Goal: Check status: Check status

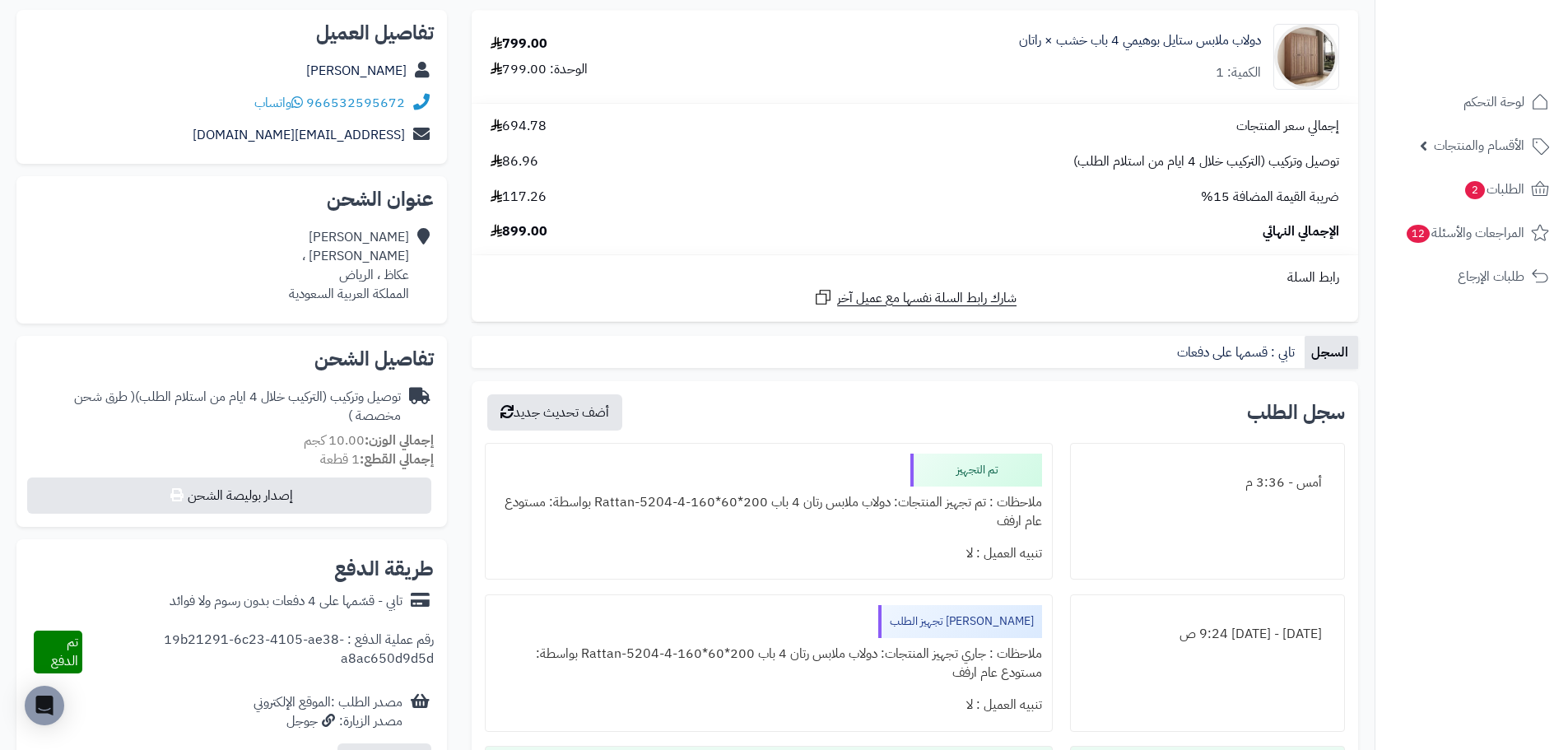
scroll to position [165, 0]
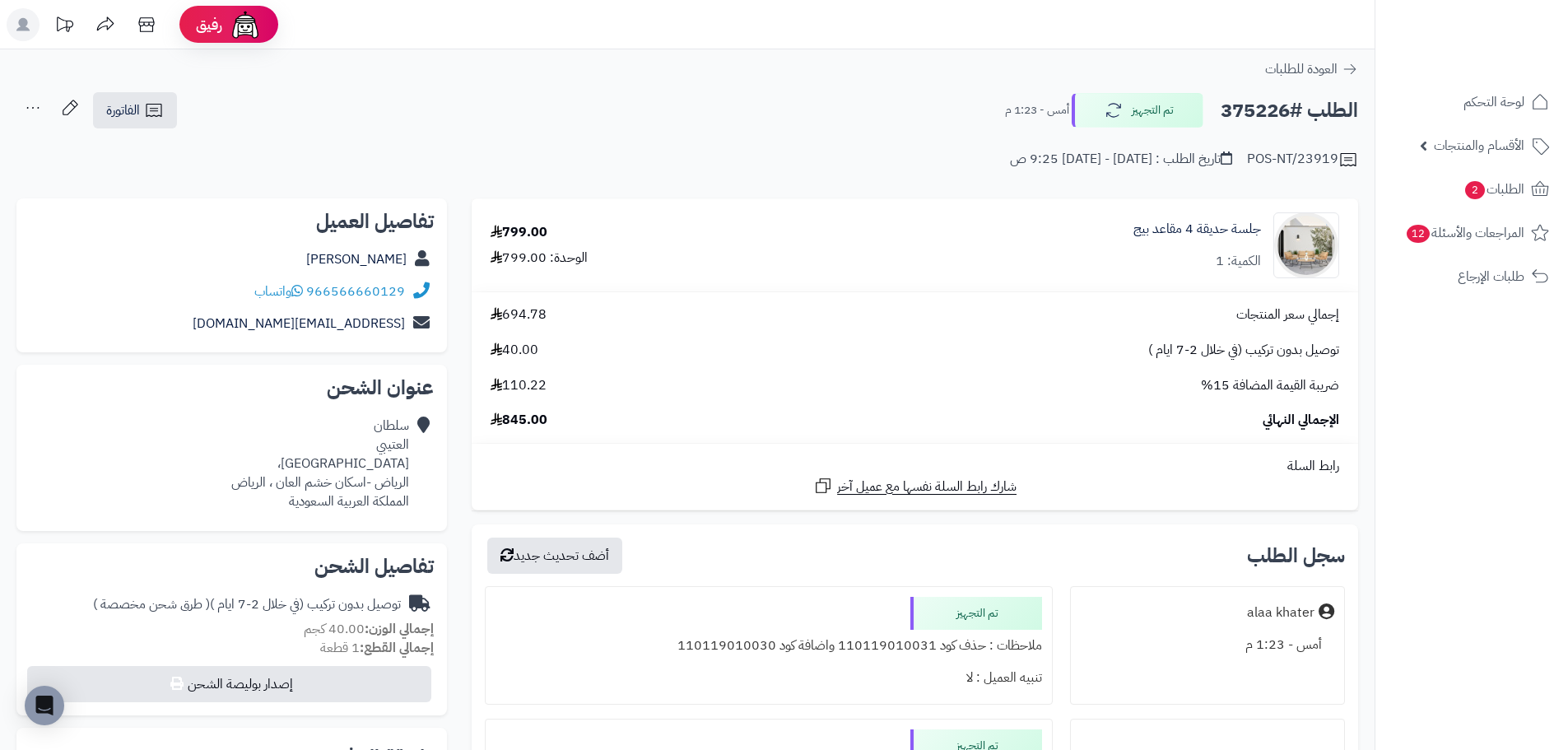
click at [1255, 106] on h2 "الطلب #375226" at bounding box center [1289, 111] width 137 height 33
copy h2 "375226"
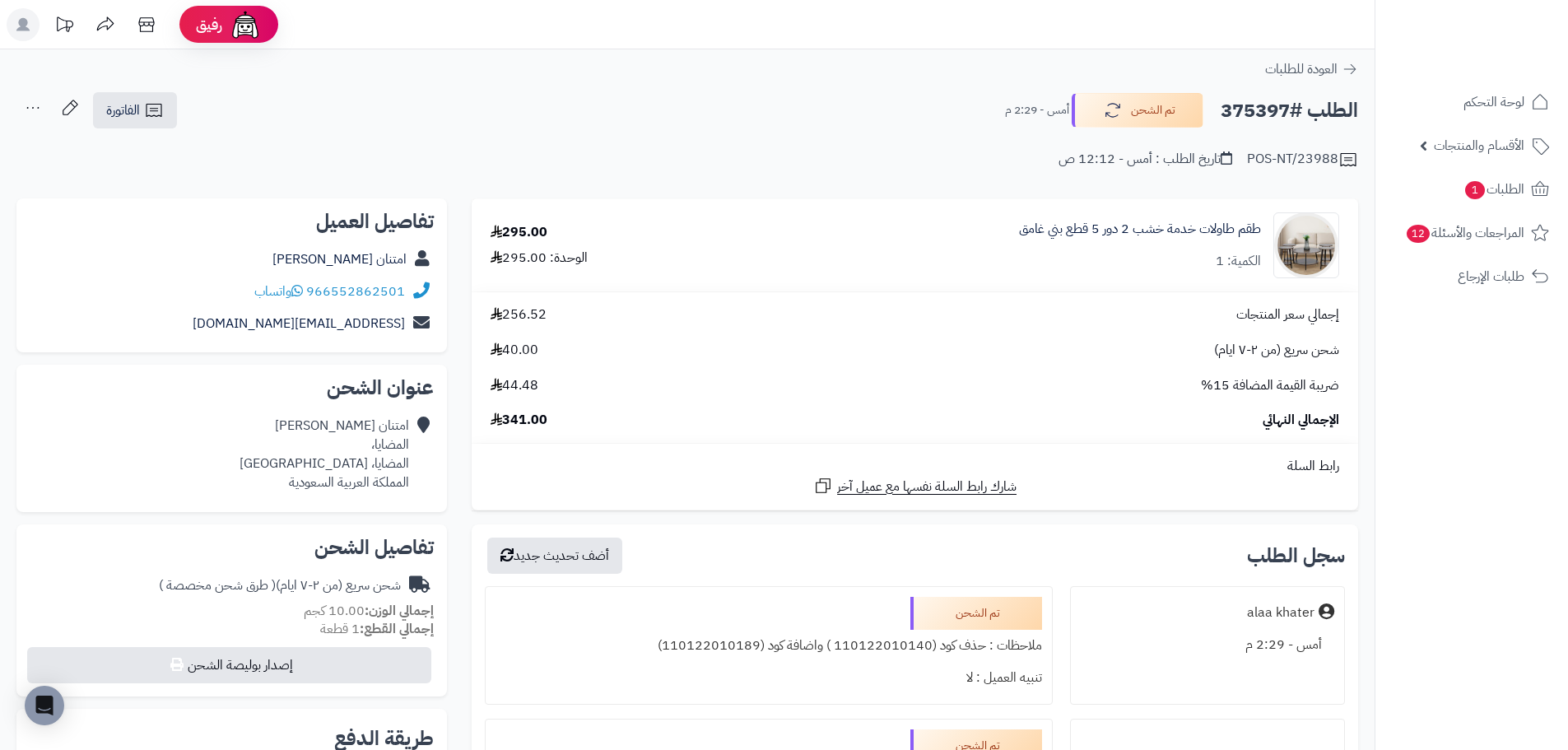
click at [1263, 101] on h2 "الطلب #375397" at bounding box center [1289, 111] width 137 height 33
copy h2 "375397"
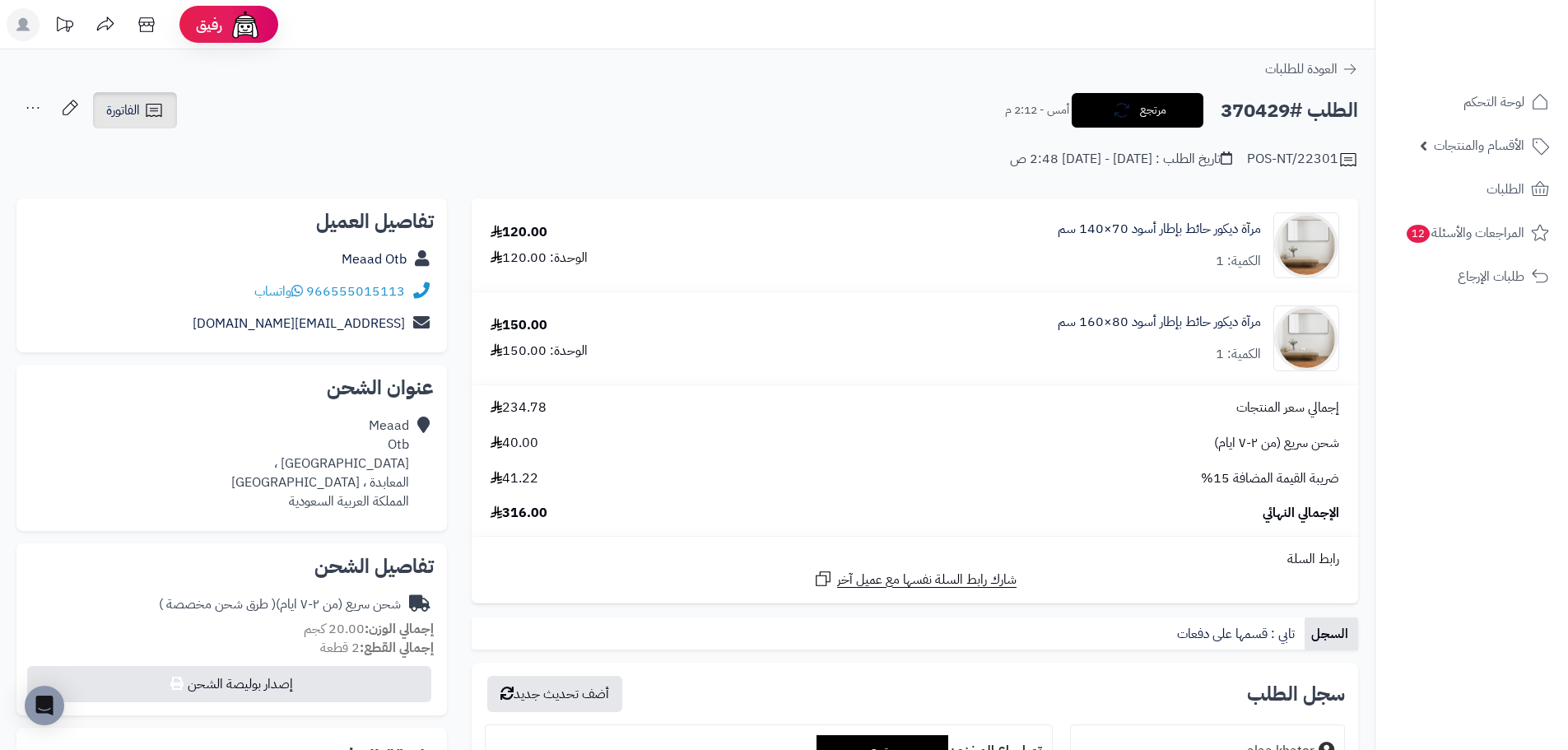
click at [132, 105] on span "الفاتورة" at bounding box center [123, 110] width 33 height 20
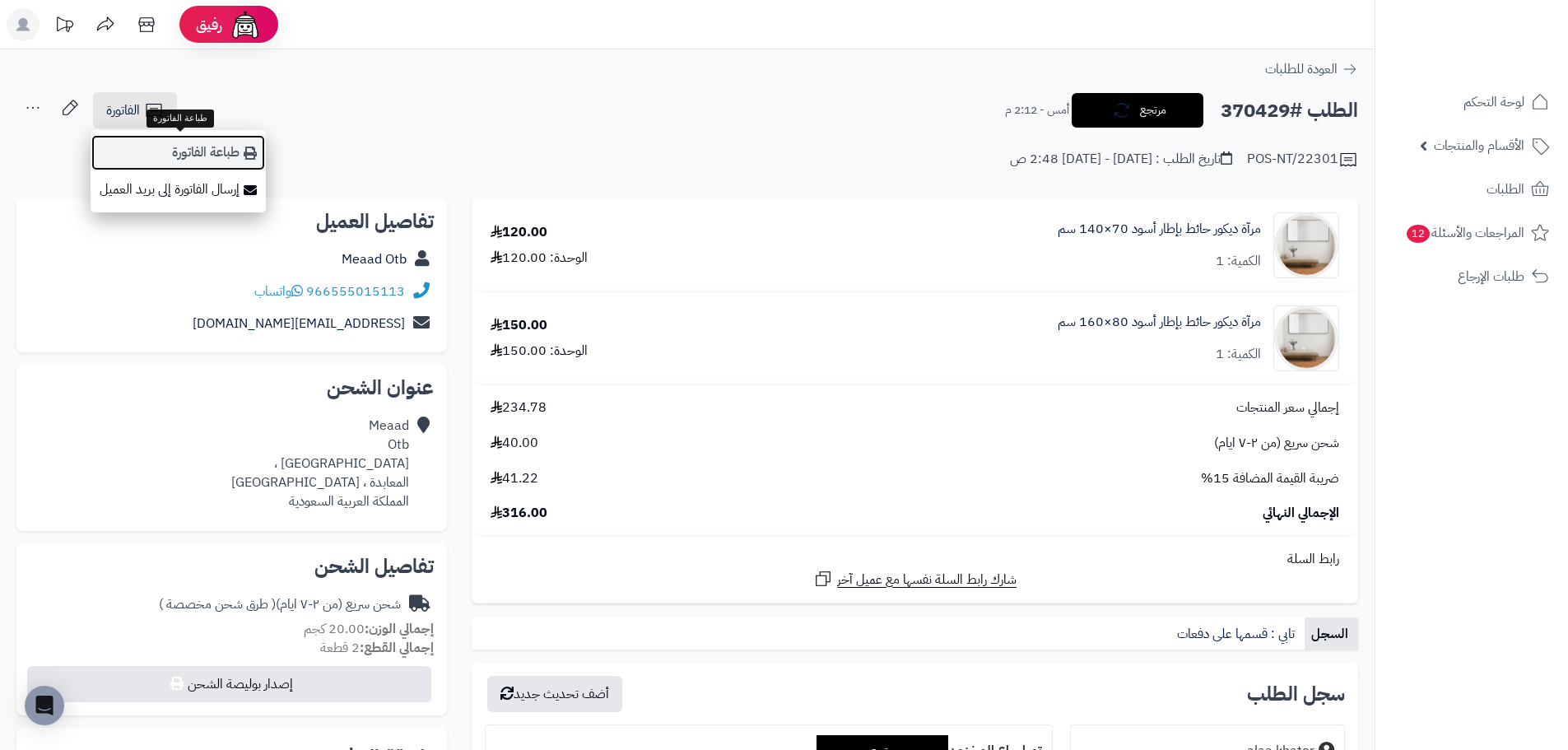
click at [201, 148] on link "طباعة الفاتورة" at bounding box center [178, 153] width 176 height 37
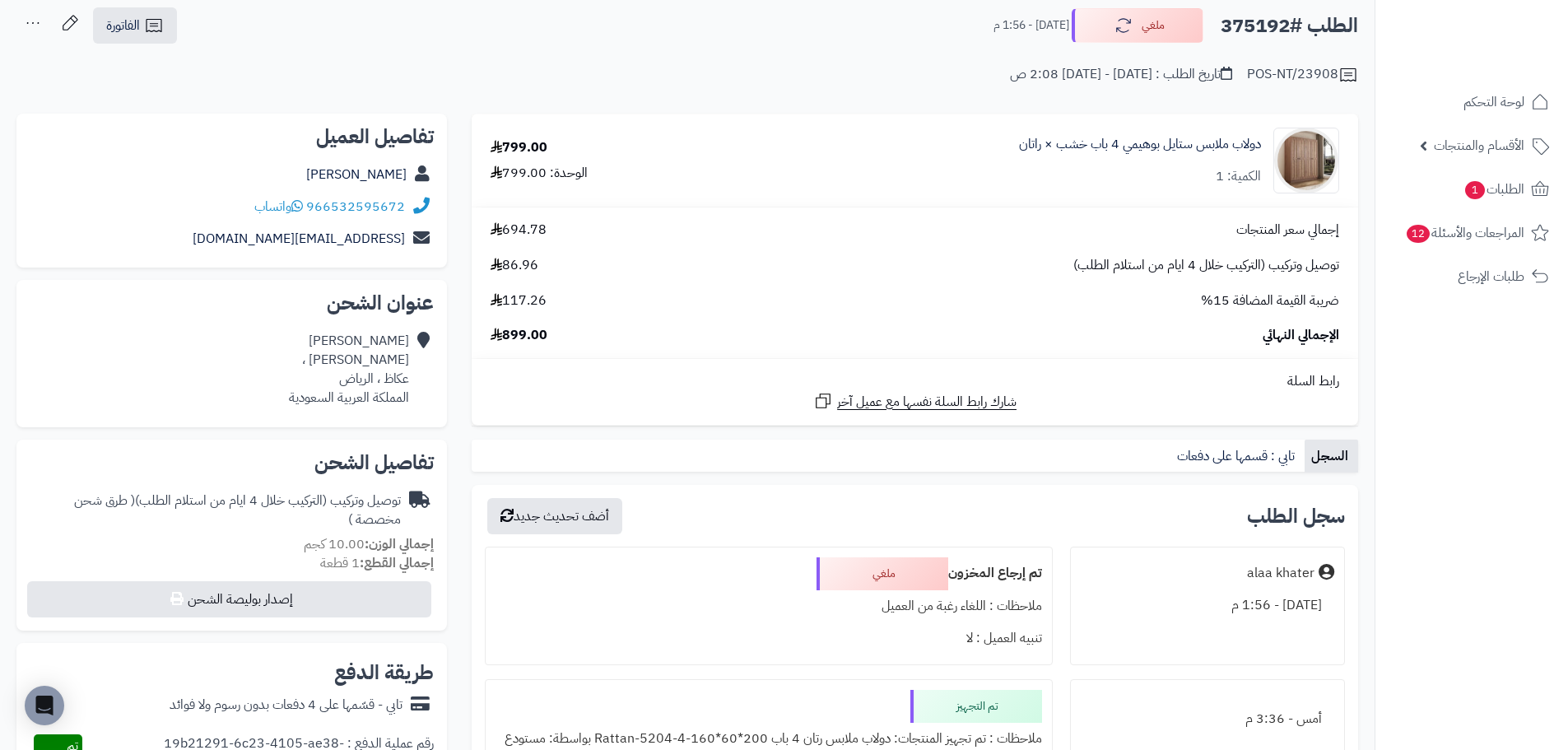
scroll to position [82, 0]
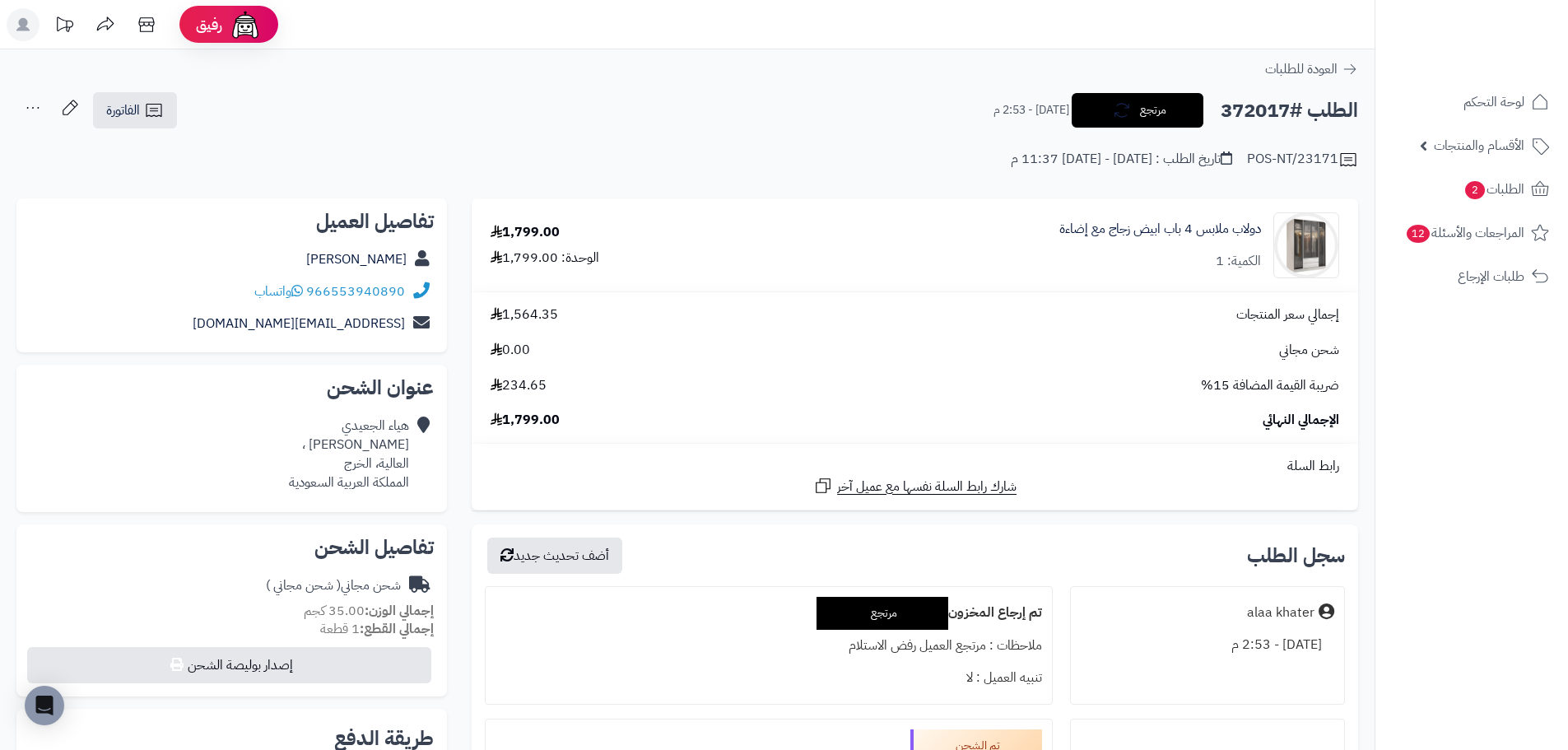
click at [1266, 105] on h2 "الطلب #372017" at bounding box center [1289, 111] width 137 height 33
copy h2 "372017"
